Goal: Find contact information: Find contact information

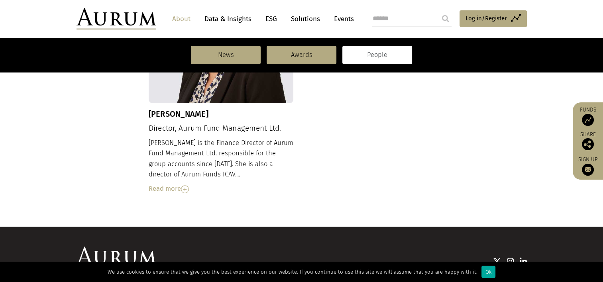
scroll to position [946, 0]
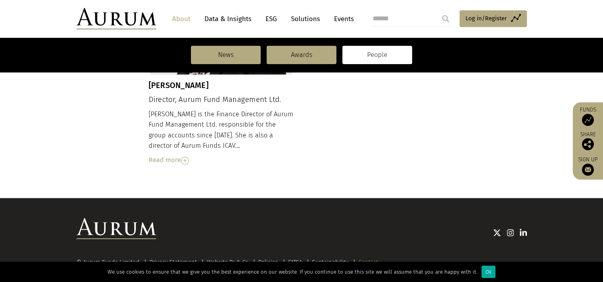
click at [370, 259] on link "Contact" at bounding box center [368, 262] width 20 height 7
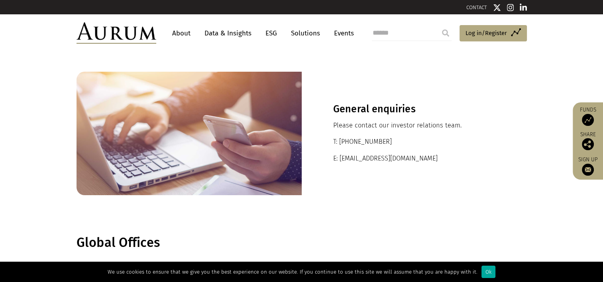
click at [183, 24] on nav "About Data & Insights ESG Solutions Events" at bounding box center [261, 33] width 210 height 22
click at [180, 34] on link "About" at bounding box center [181, 33] width 26 height 15
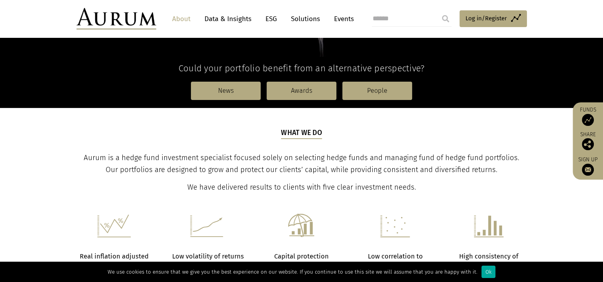
scroll to position [239, 0]
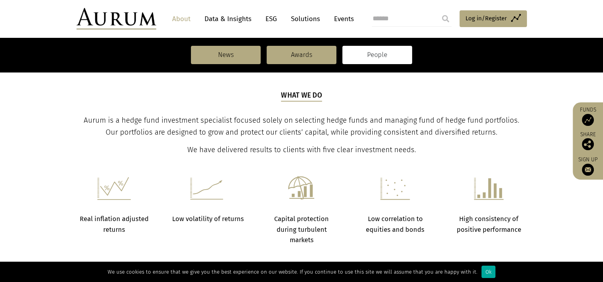
click at [369, 58] on link "People" at bounding box center [377, 55] width 70 height 18
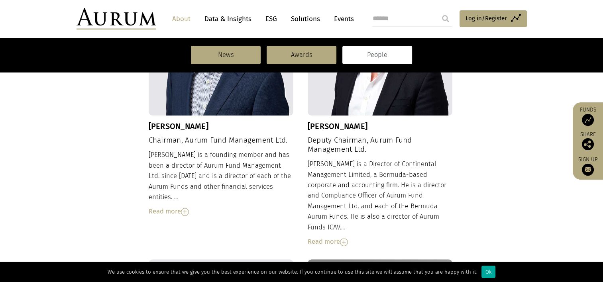
scroll to position [359, 0]
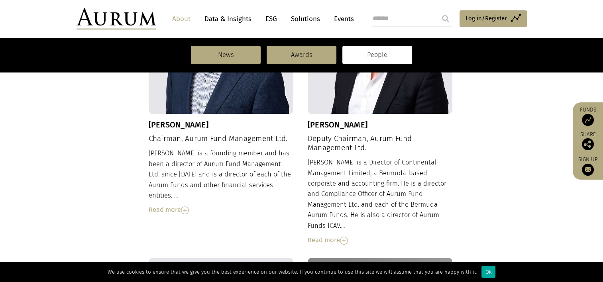
click at [181, 205] on div "Read more" at bounding box center [221, 210] width 145 height 10
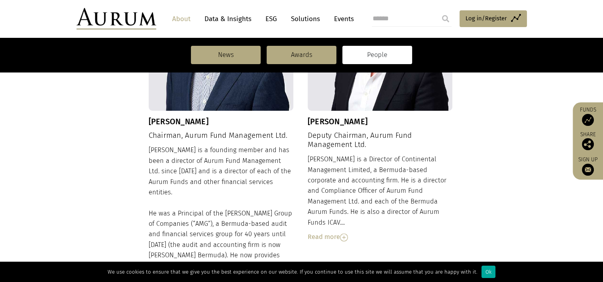
scroll to position [279, 0]
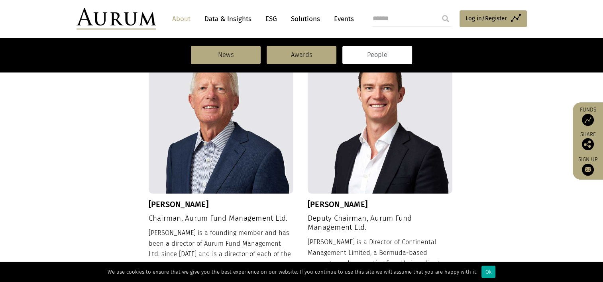
click at [205, 161] on img at bounding box center [221, 121] width 145 height 145
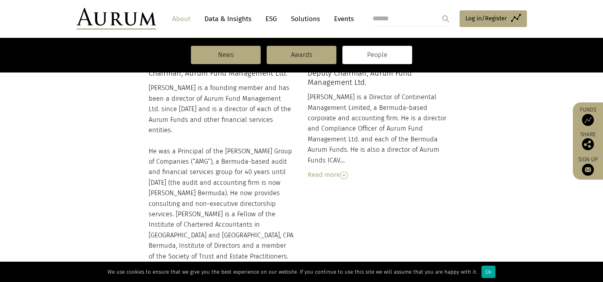
scroll to position [439, 0]
